Goal: Find specific page/section: Find specific page/section

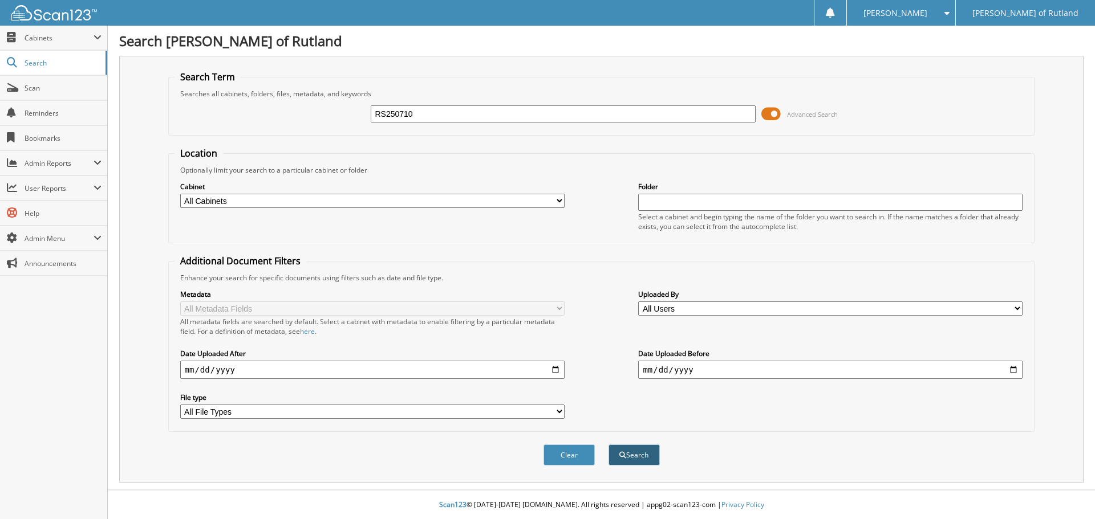
type input "RS250710"
click at [633, 446] on button "Search" at bounding box center [633, 455] width 51 height 21
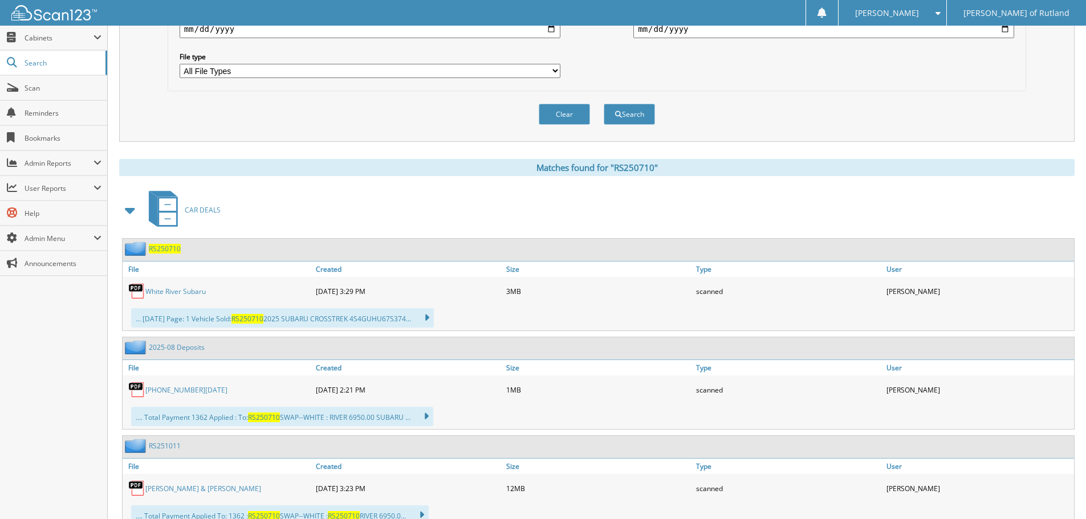
scroll to position [399, 0]
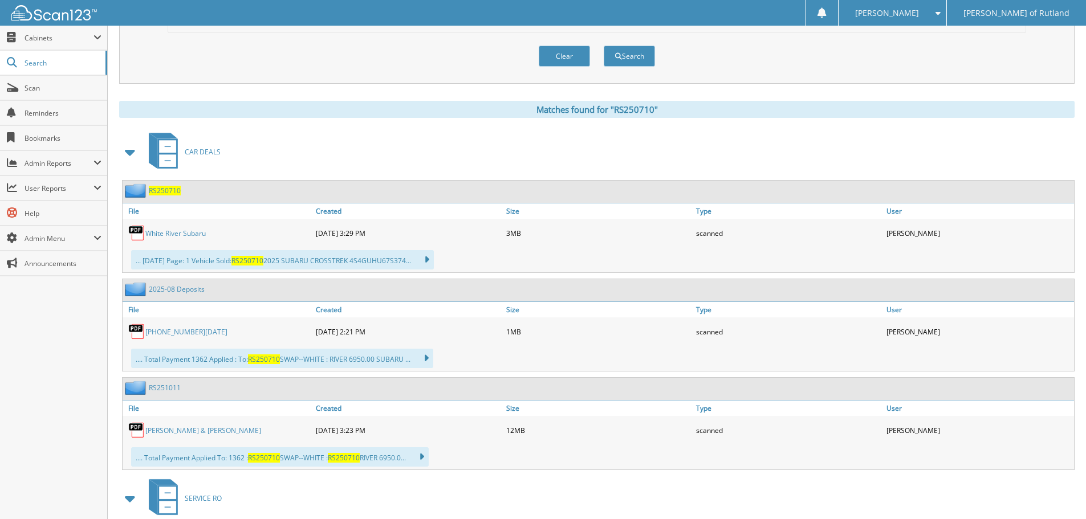
click at [202, 234] on link "White River Subaru" at bounding box center [175, 234] width 60 height 10
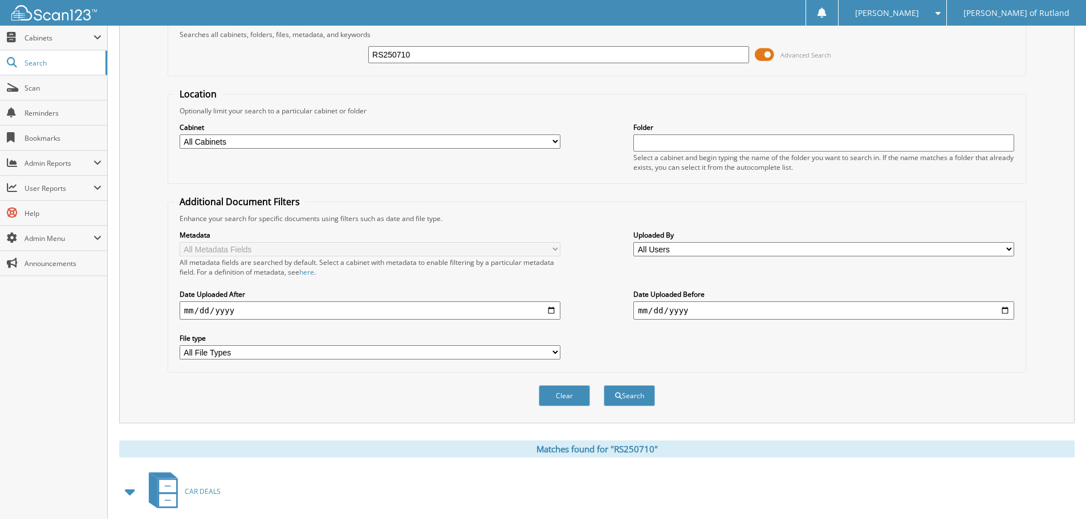
scroll to position [0, 0]
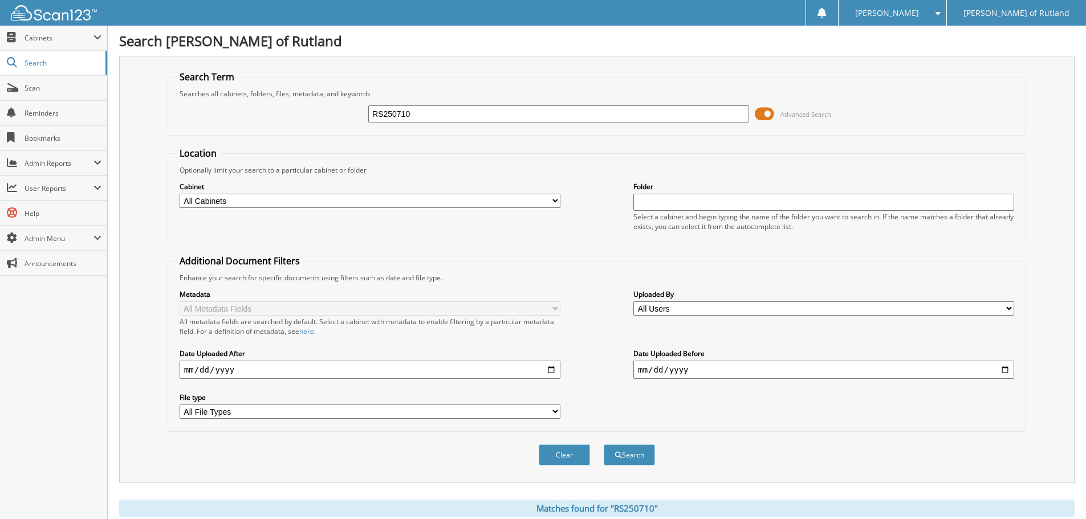
click at [540, 112] on input "RS250710" at bounding box center [558, 113] width 381 height 17
paste input "25"
type input "RS250725"
click at [645, 458] on button "Search" at bounding box center [629, 455] width 51 height 21
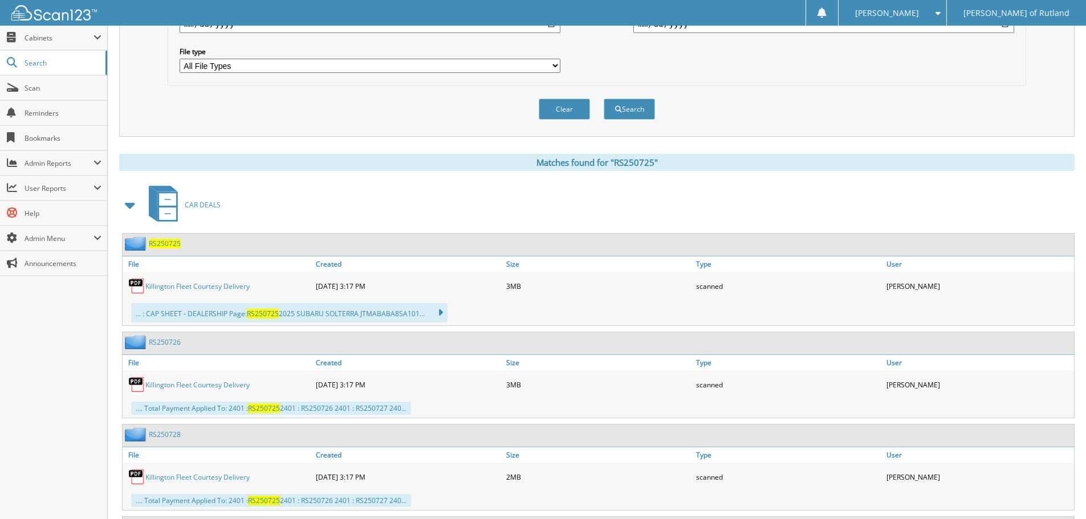
scroll to position [342, 0]
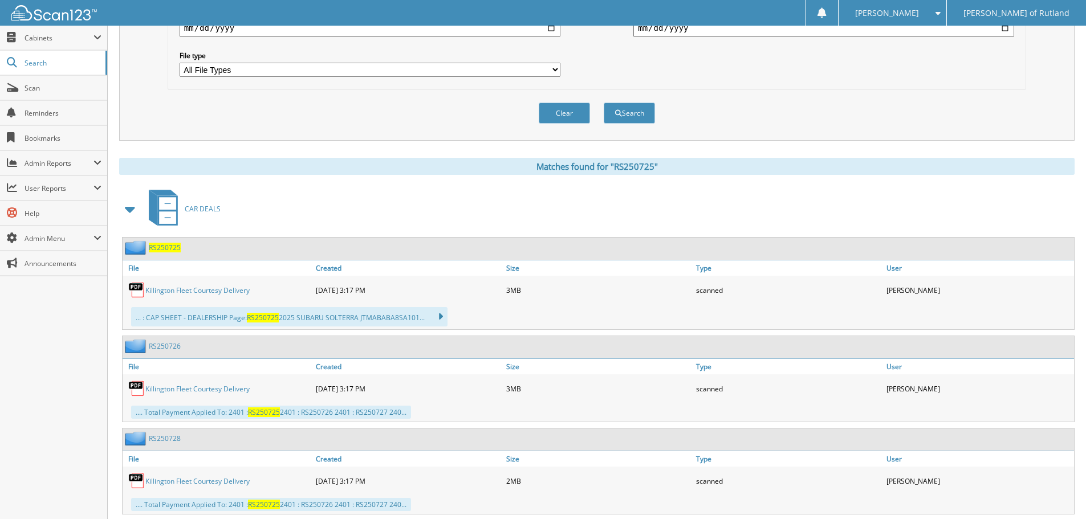
click at [188, 291] on link "Killington Fleet Courtesy Delivery" at bounding box center [197, 291] width 104 height 10
click at [175, 346] on link "RS250726" at bounding box center [165, 347] width 32 height 10
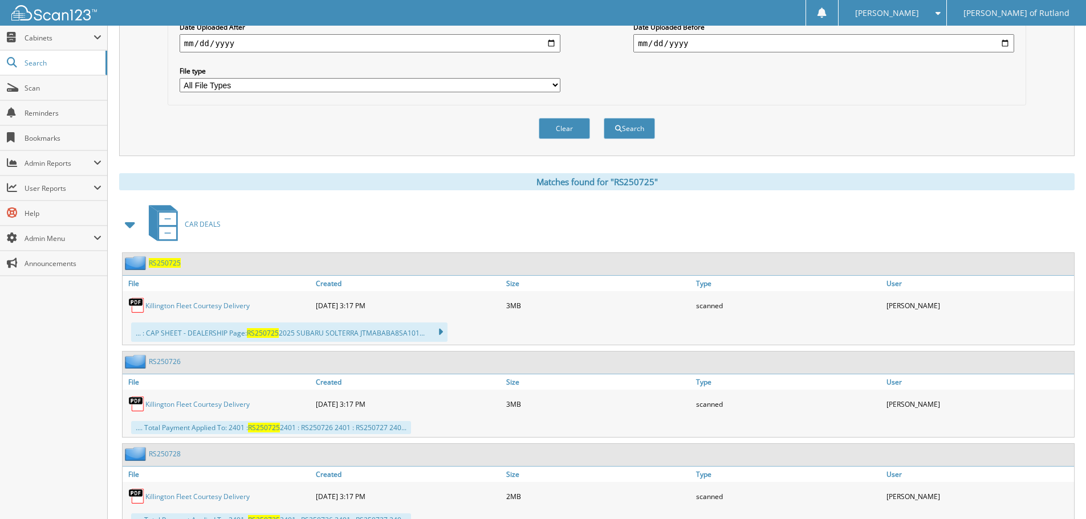
scroll to position [342, 0]
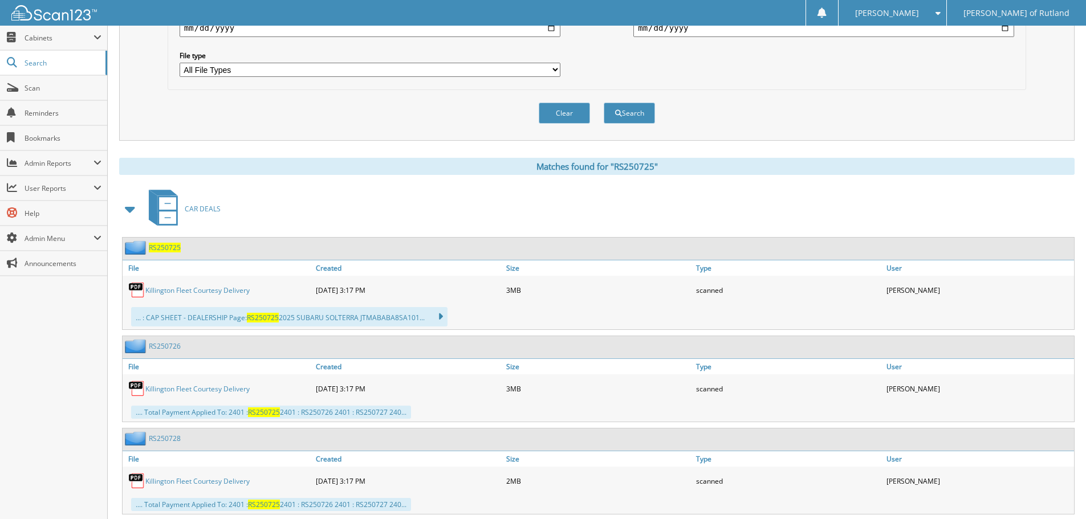
click at [187, 391] on link "Killington Fleet Courtesy Delivery" at bounding box center [197, 389] width 104 height 10
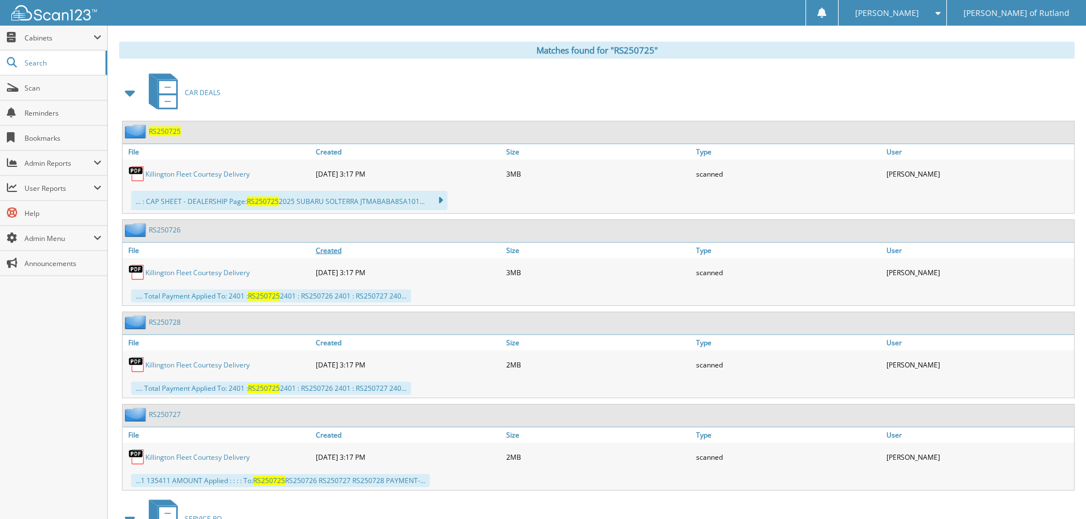
scroll to position [513, 0]
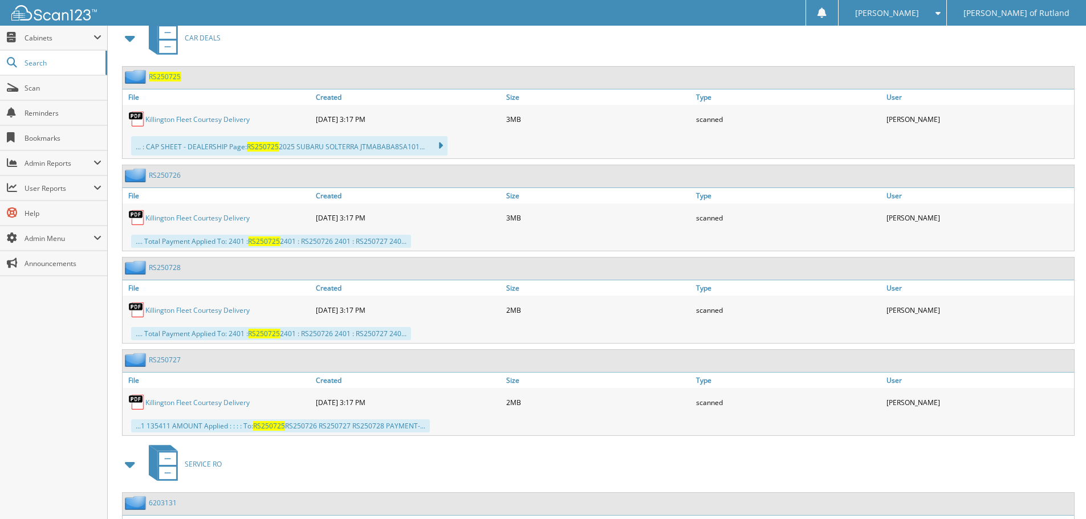
click at [193, 401] on link "Killington Fleet Courtesy Delivery" at bounding box center [197, 403] width 104 height 10
click at [209, 314] on link "Killington Fleet Courtesy Delivery" at bounding box center [197, 311] width 104 height 10
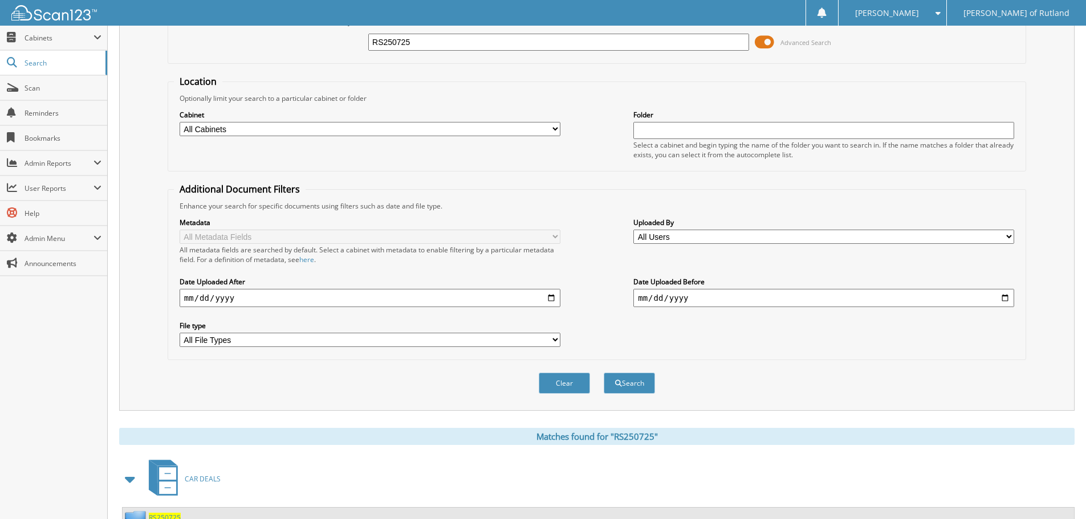
scroll to position [0, 0]
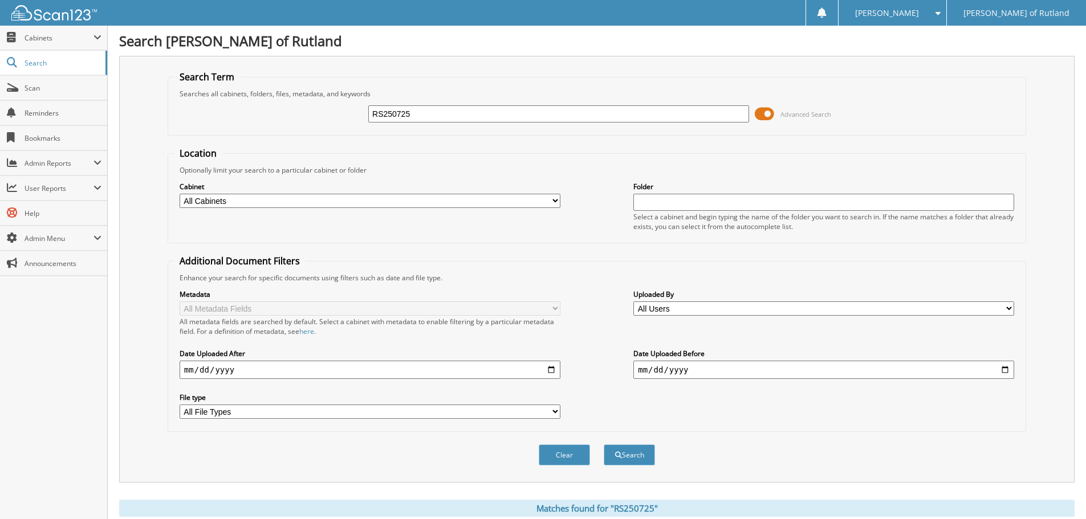
click at [465, 109] on input "RS250725" at bounding box center [558, 113] width 381 height 17
type input "RS250732"
click at [604, 445] on button "Search" at bounding box center [629, 455] width 51 height 21
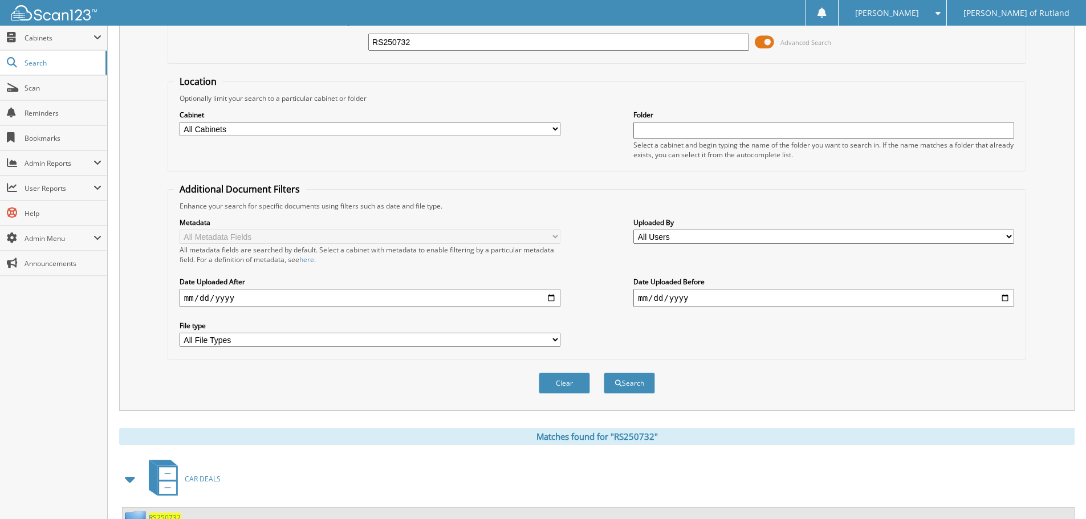
scroll to position [228, 0]
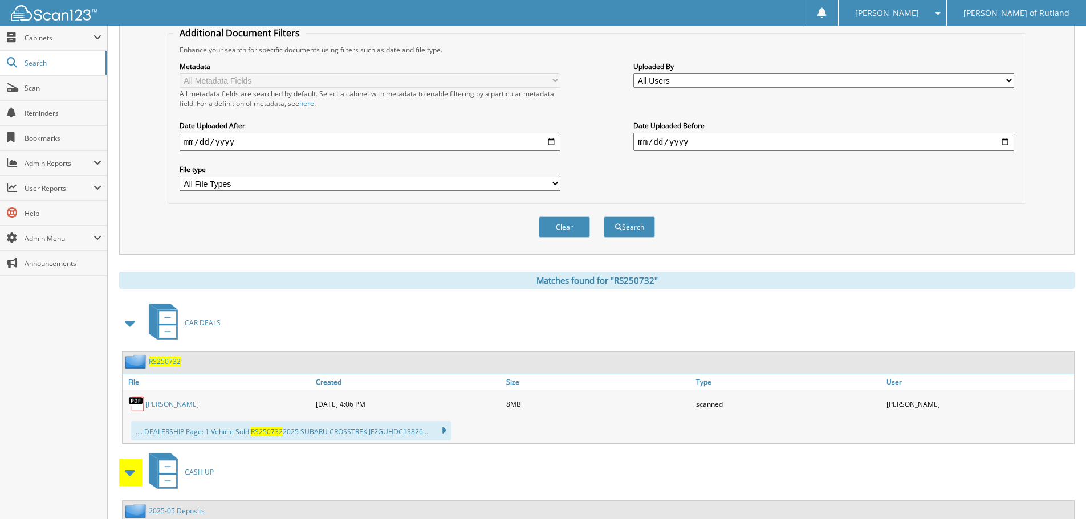
click at [170, 407] on link "Nicholas Bredice" at bounding box center [172, 405] width 54 height 10
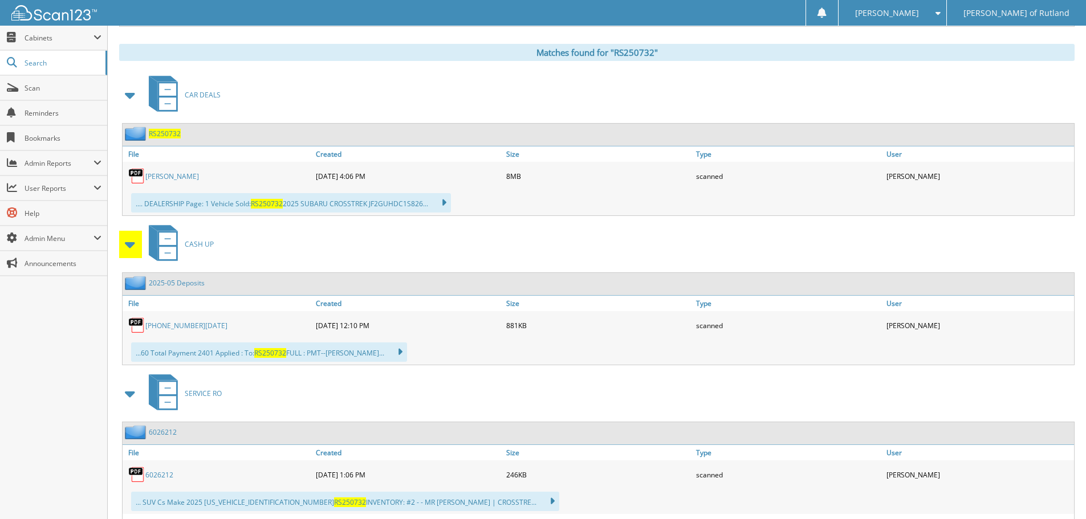
scroll to position [57, 0]
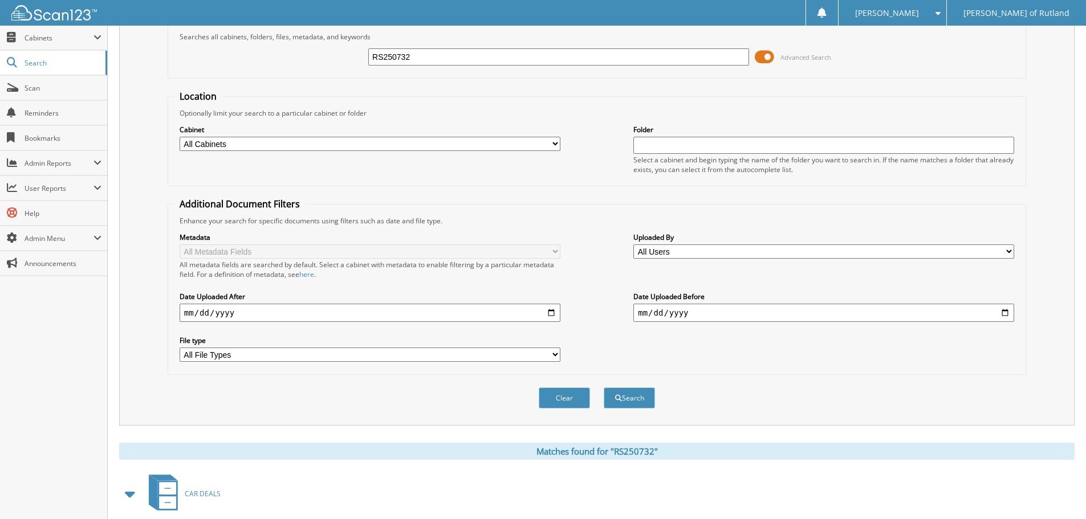
click at [430, 62] on input "RS250732" at bounding box center [558, 56] width 381 height 17
paste input "6"
type input "RS250736"
click at [640, 401] on button "Search" at bounding box center [629, 398] width 51 height 21
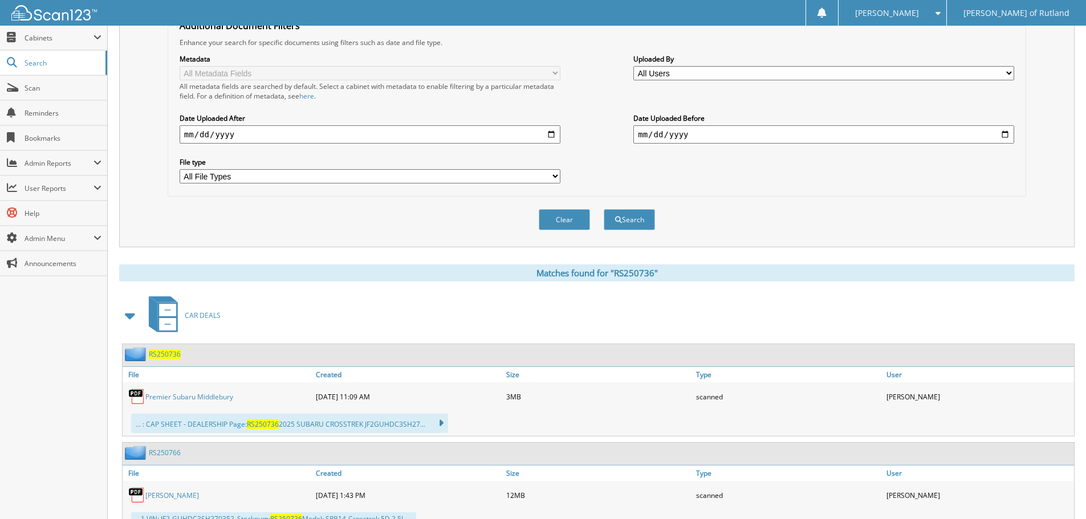
scroll to position [429, 0]
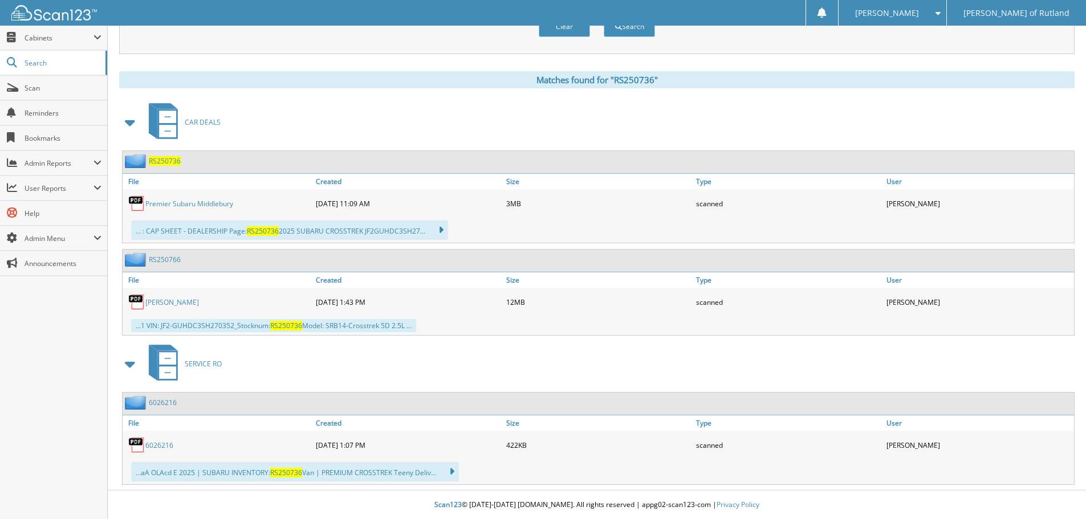
click at [194, 204] on link "Premier Subaru Middlebury" at bounding box center [189, 204] width 88 height 10
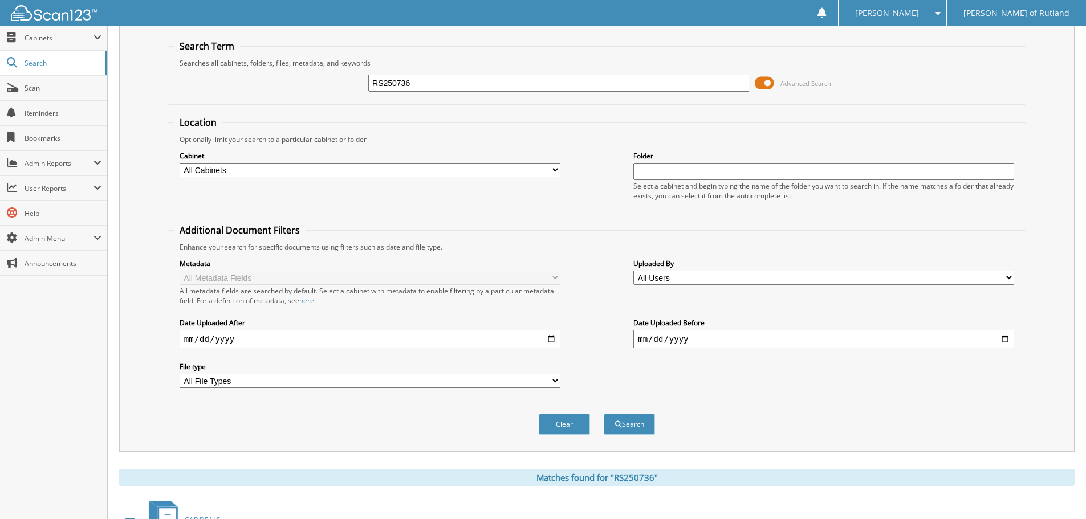
scroll to position [30, 0]
click at [555, 81] on input "RS250736" at bounding box center [558, 83] width 381 height 17
paste input "59"
type input "RS250759"
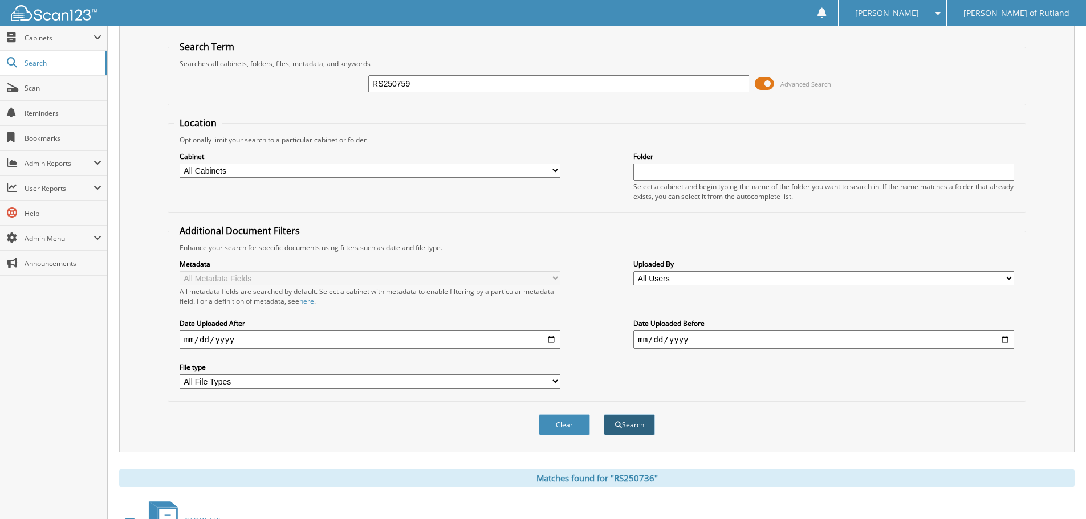
click at [621, 430] on button "Search" at bounding box center [629, 424] width 51 height 21
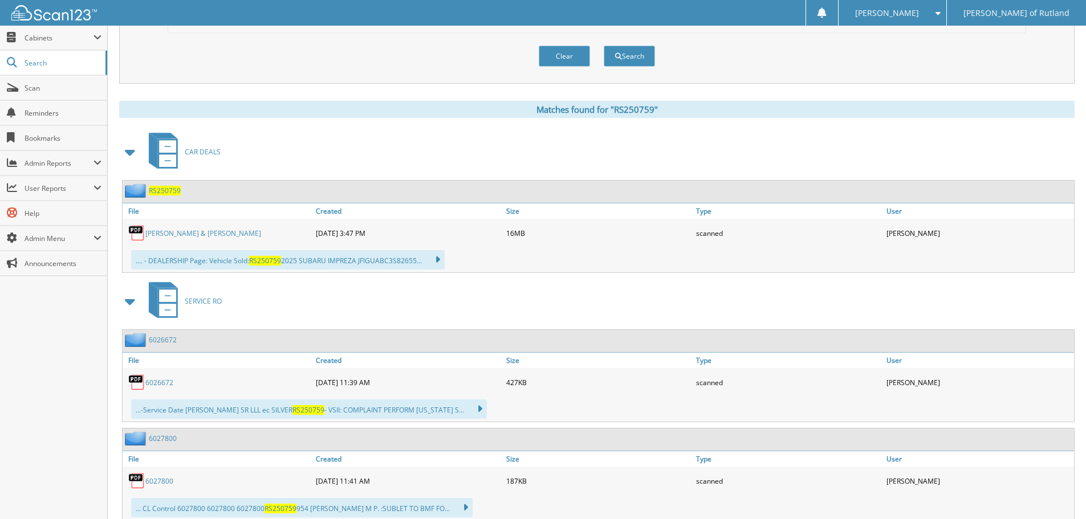
click at [186, 237] on link "[PERSON_NAME] & [PERSON_NAME]" at bounding box center [203, 234] width 116 height 10
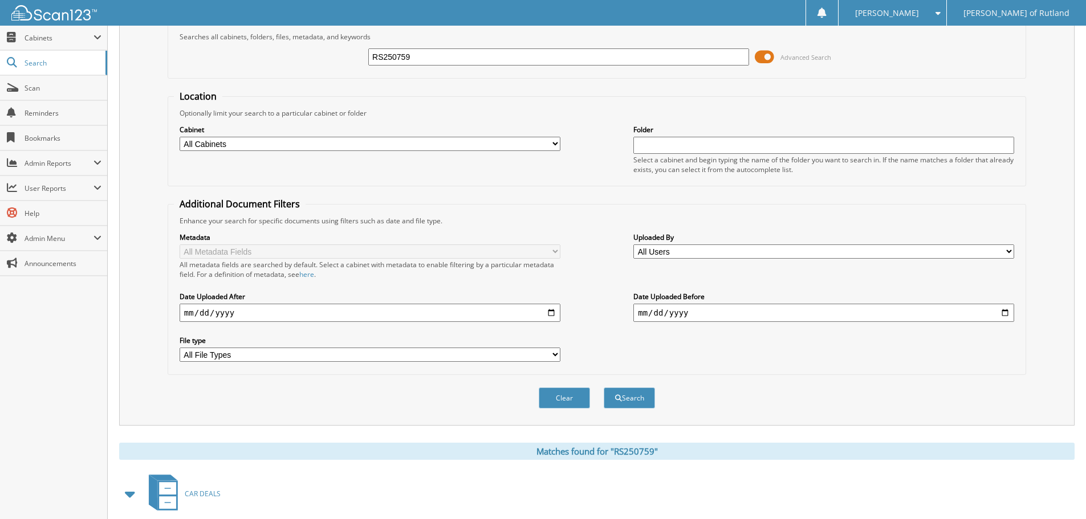
click at [462, 64] on input "RS250759" at bounding box center [558, 56] width 381 height 17
paste input "70"
type input "RS250770"
click at [620, 396] on span "submit" at bounding box center [618, 398] width 7 height 7
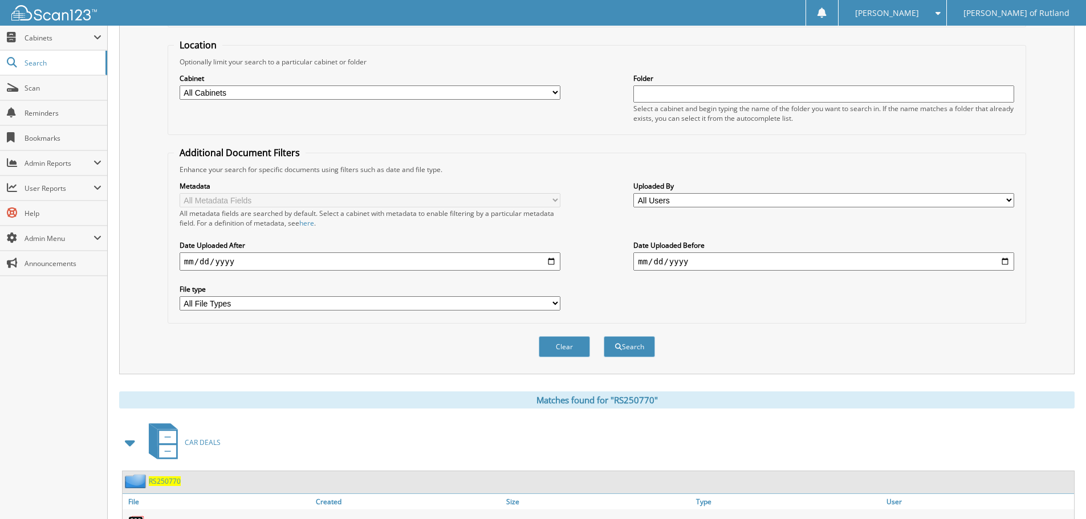
scroll to position [285, 0]
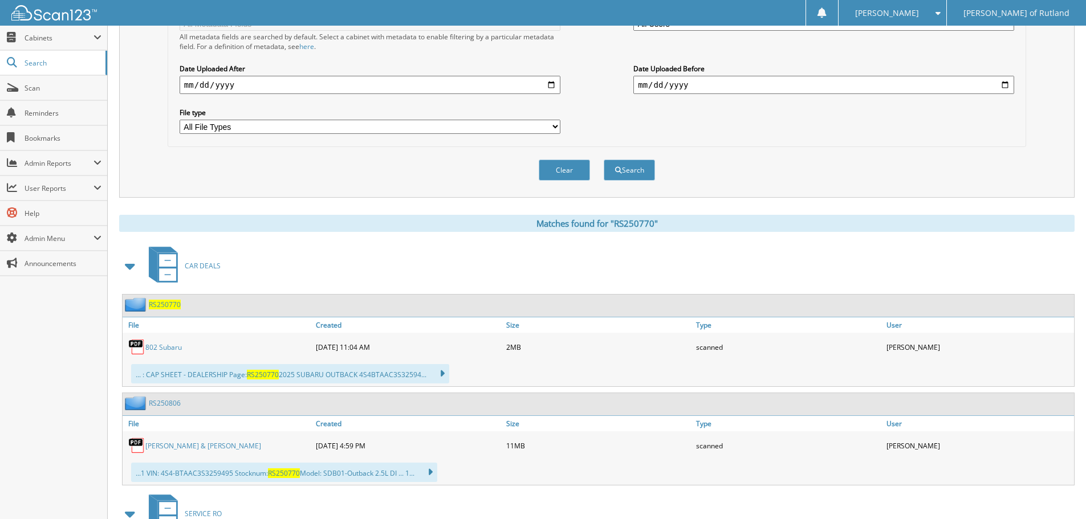
click at [169, 347] on link "802 Subaru" at bounding box center [163, 348] width 36 height 10
